Goal: Task Accomplishment & Management: Use online tool/utility

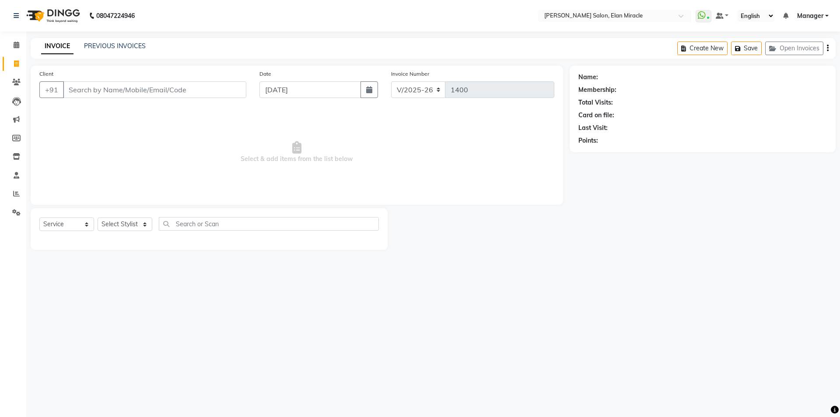
select select "7738"
select select "service"
click at [145, 225] on select "Select Stylist [PERSON_NAME] ANKIT [PERSON_NAME] [PERSON_NAME] Manager [PERSON_…" at bounding box center [125, 224] width 55 height 14
select select "89644"
click at [98, 217] on select "Select Stylist [PERSON_NAME] ANKIT [PERSON_NAME] [PERSON_NAME] Manager [PERSON_…" at bounding box center [125, 224] width 55 height 14
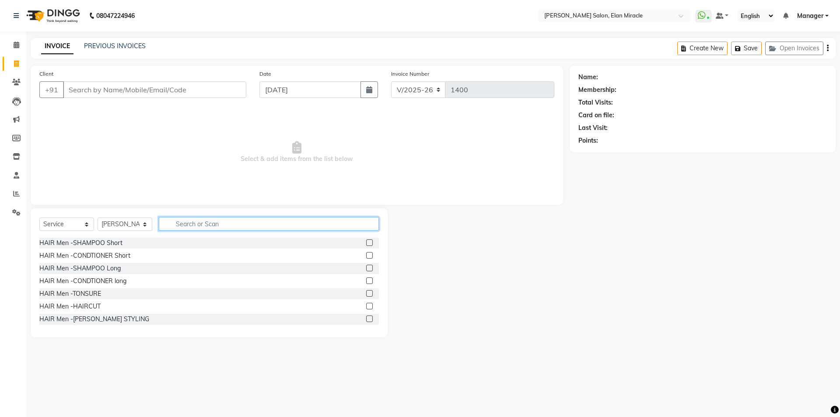
click at [225, 224] on input "text" at bounding box center [269, 224] width 220 height 14
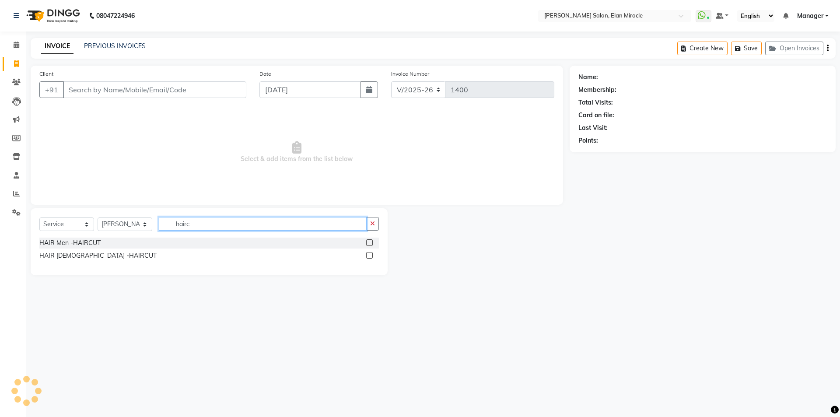
type input "hairc"
click at [372, 242] on label at bounding box center [369, 242] width 7 height 7
click at [372, 242] on input "checkbox" at bounding box center [369, 243] width 6 height 6
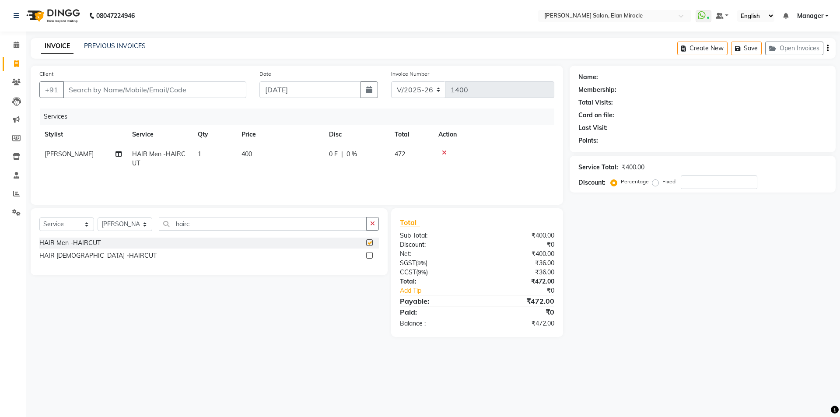
checkbox input "false"
click at [375, 224] on icon "button" at bounding box center [372, 223] width 5 height 6
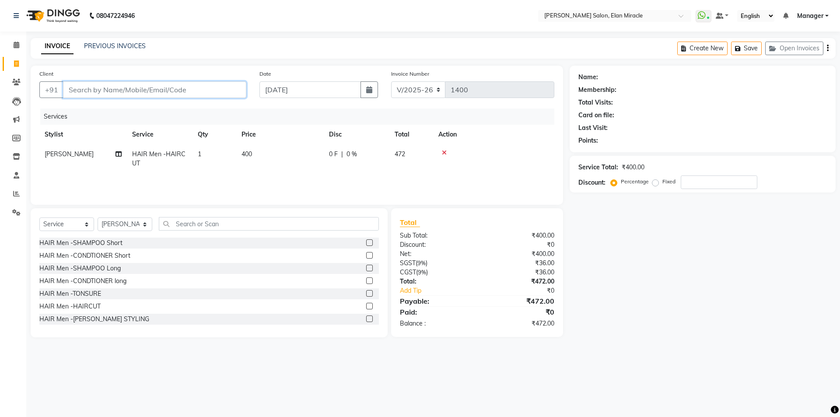
click at [163, 87] on input "Client" at bounding box center [154, 89] width 183 height 17
type input "k"
type input "0"
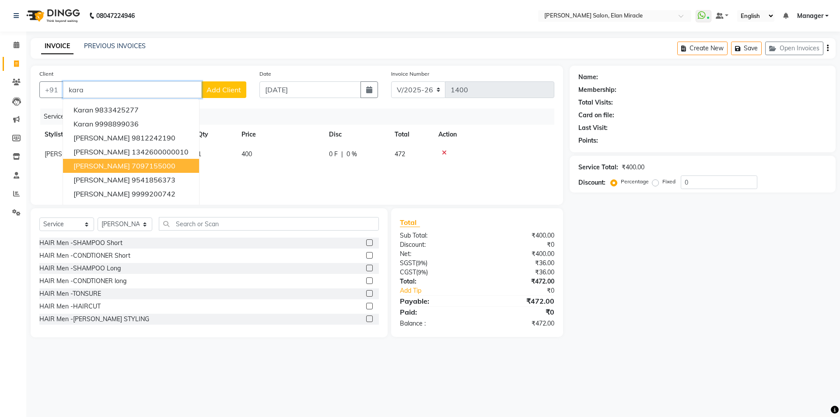
click at [143, 164] on ngb-highlight "7097155000" at bounding box center [154, 165] width 44 height 9
type input "7097155000"
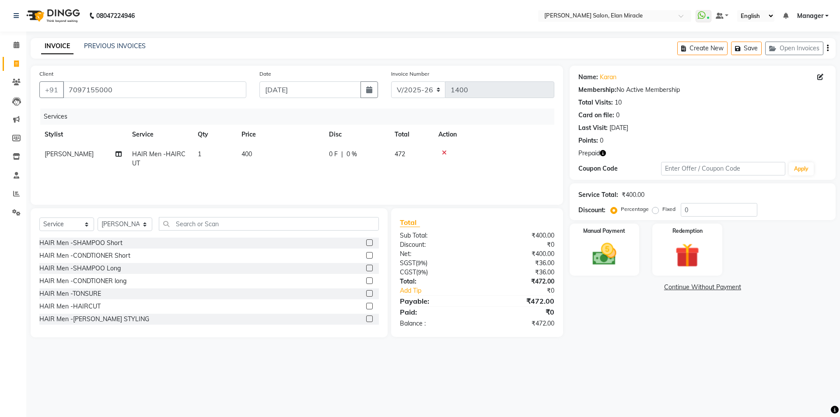
click at [603, 152] on icon "button" at bounding box center [602, 153] width 6 height 6
click at [311, 306] on div "HAIR Men -SHAMPOO Short HAIR Men -CONDTIONER Short HAIR Men -SHAMPOO Long HAIR …" at bounding box center [208, 282] width 339 height 91
click at [237, 351] on div "08047224946 Select Location × [PERSON_NAME] Salon, Elan Miracle WhatsApp Status…" at bounding box center [420, 208] width 840 height 417
click at [184, 225] on input "text" at bounding box center [269, 224] width 220 height 14
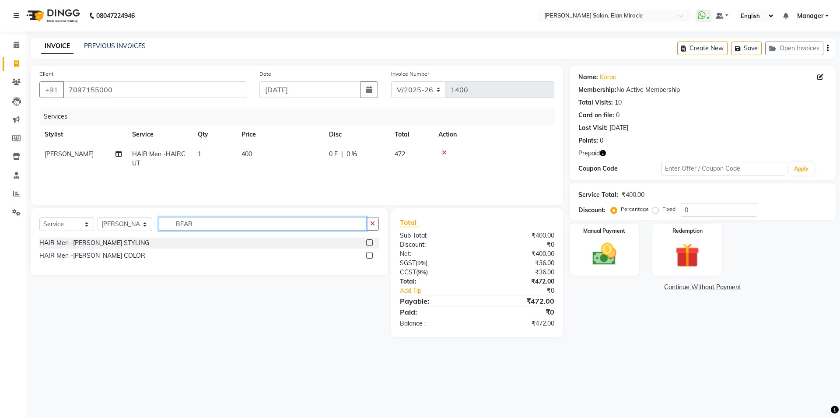
type input "BEAR"
click at [369, 244] on label at bounding box center [369, 242] width 7 height 7
click at [369, 244] on input "checkbox" at bounding box center [369, 243] width 6 height 6
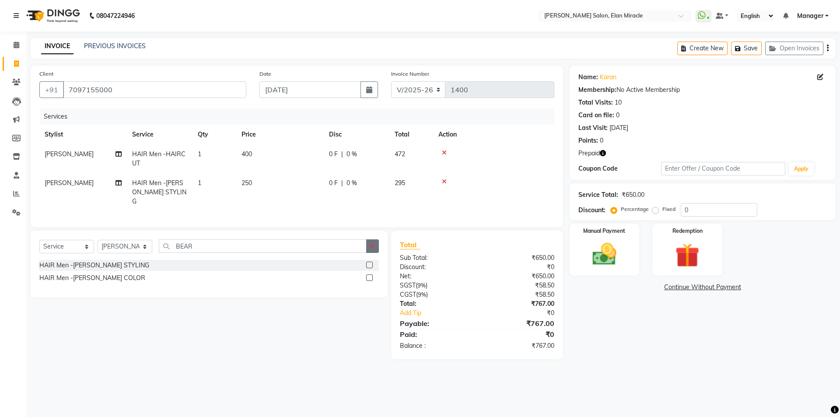
checkbox input "false"
click at [370, 243] on icon "button" at bounding box center [372, 246] width 5 height 6
